Goal: Task Accomplishment & Management: Manage account settings

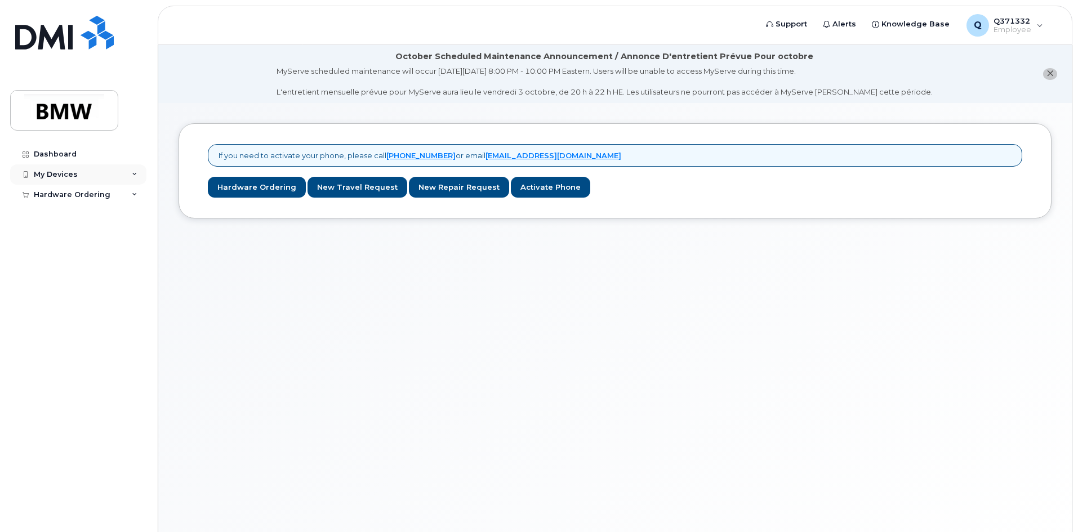
click at [61, 172] on div "My Devices" at bounding box center [56, 174] width 44 height 9
click at [68, 181] on div "My Devices" at bounding box center [78, 174] width 136 height 20
click at [68, 155] on div "Dashboard" at bounding box center [55, 154] width 43 height 9
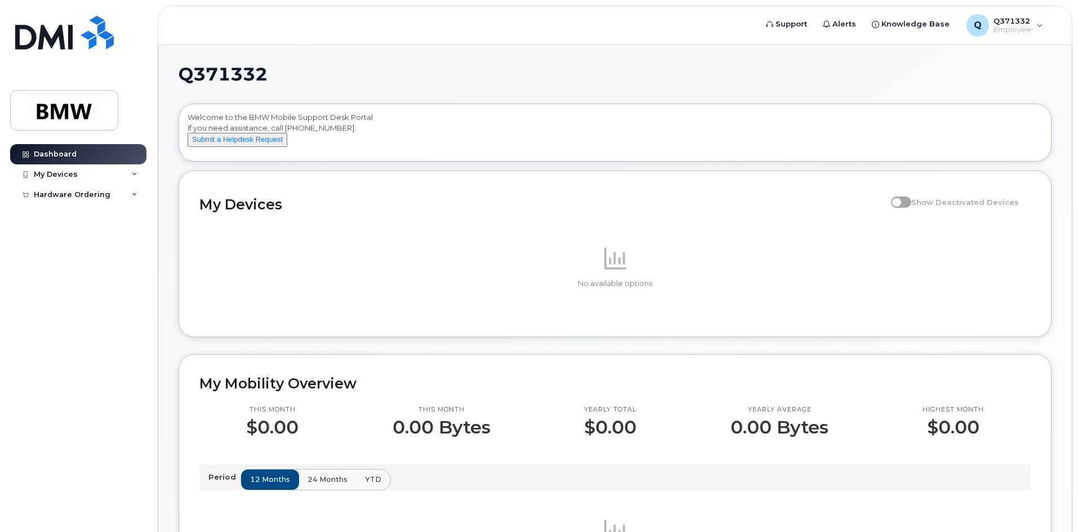
click at [647, 267] on p at bounding box center [614, 257] width 831 height 27
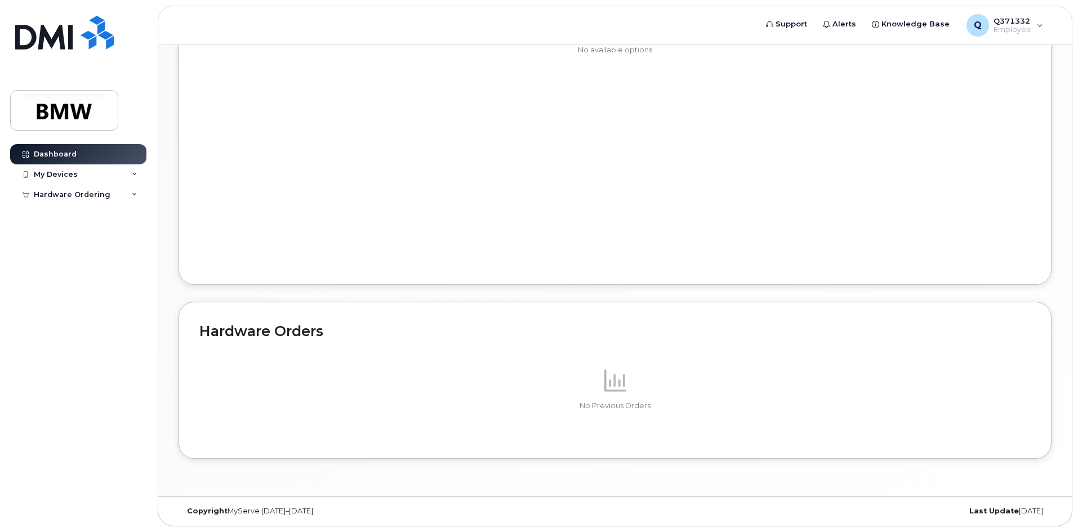
scroll to position [518, 0]
click at [84, 171] on div "My Devices" at bounding box center [78, 174] width 136 height 20
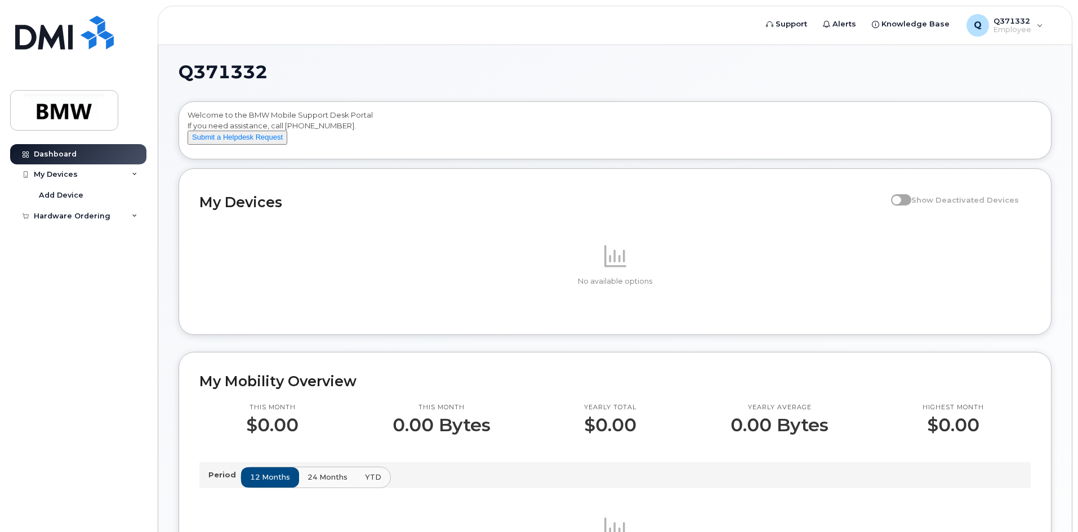
scroll to position [0, 0]
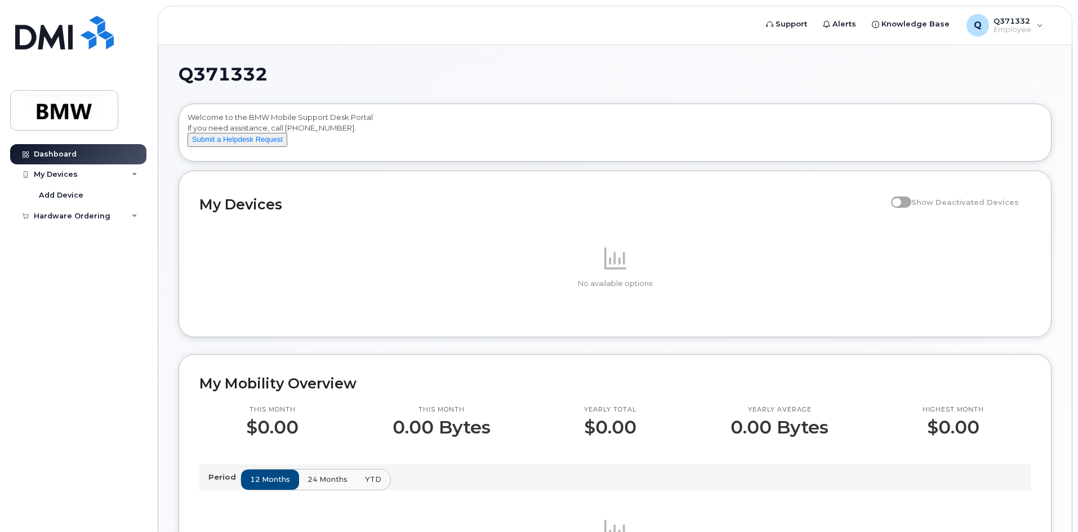
click at [382, 303] on div "No available options" at bounding box center [614, 266] width 831 height 99
click at [484, 289] on p "No available options" at bounding box center [614, 284] width 831 height 10
click at [76, 174] on div "My Devices" at bounding box center [78, 174] width 136 height 20
click at [121, 200] on link "Add Device" at bounding box center [88, 195] width 117 height 21
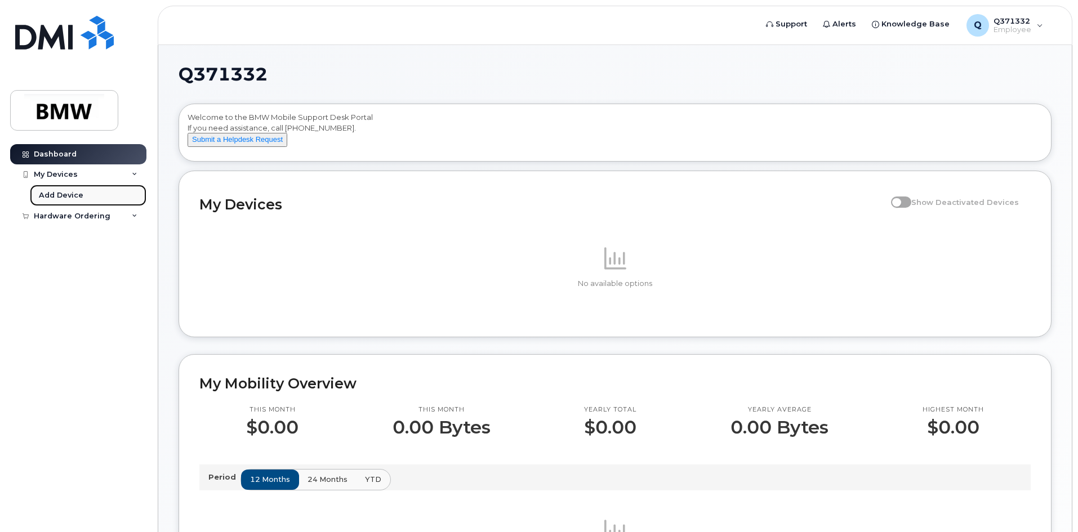
click at [121, 200] on link "Add Device" at bounding box center [88, 195] width 117 height 21
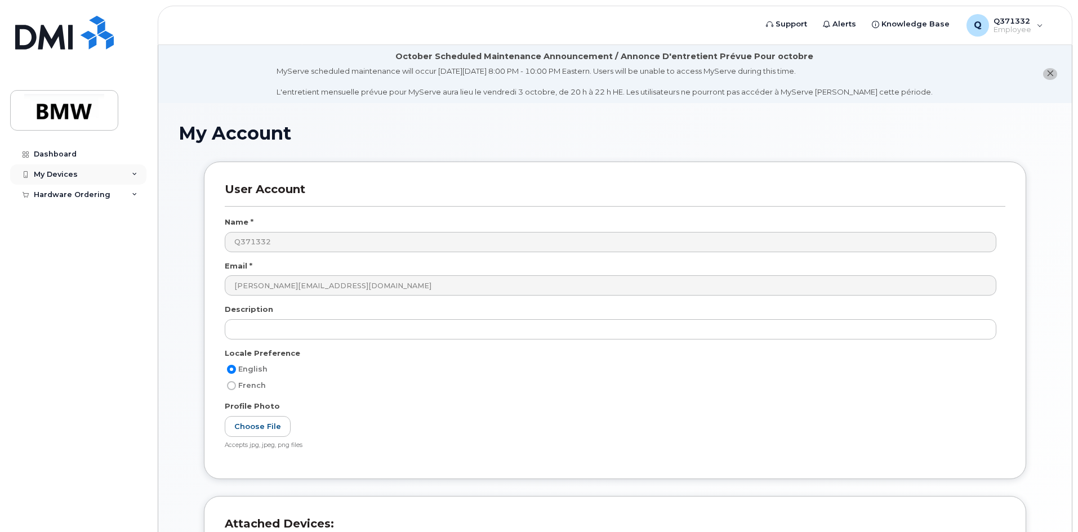
click at [84, 172] on div "My Devices" at bounding box center [78, 174] width 136 height 20
click at [96, 153] on link "Dashboard" at bounding box center [78, 154] width 136 height 20
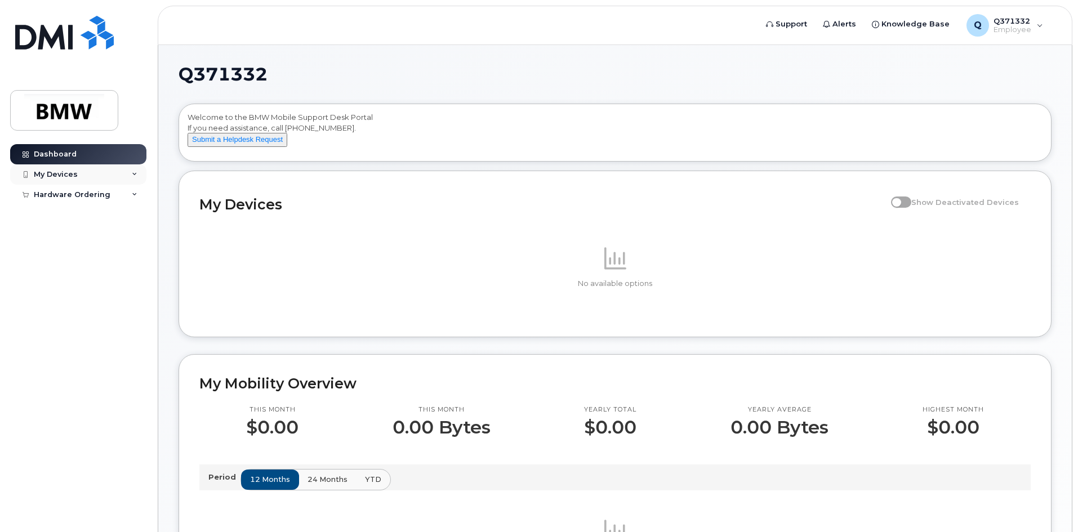
click at [47, 168] on div "My Devices" at bounding box center [78, 174] width 136 height 20
click at [55, 196] on div "Add Device" at bounding box center [61, 195] width 44 height 10
